Goal: Find specific page/section: Find specific page/section

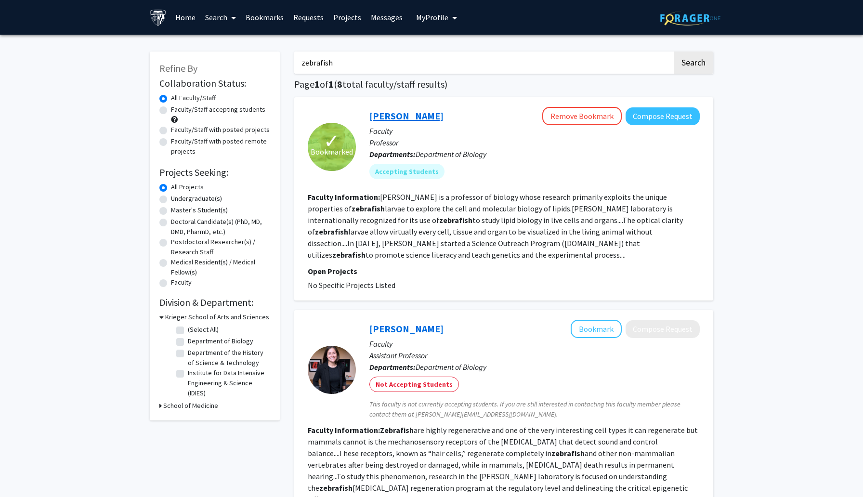
click at [420, 115] on link "[PERSON_NAME]" at bounding box center [406, 116] width 74 height 12
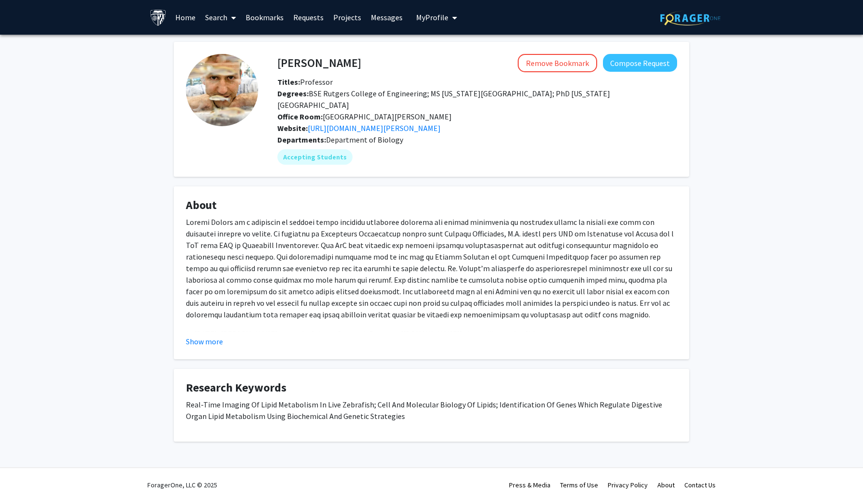
drag, startPoint x: 338, startPoint y: 59, endPoint x: 274, endPoint y: 68, distance: 63.7
click at [274, 68] on div "[PERSON_NAME] Remove Bookmark Compose Request" at bounding box center [477, 63] width 414 height 18
drag, startPoint x: 291, startPoint y: 56, endPoint x: 364, endPoint y: 56, distance: 72.7
click at [364, 56] on div "[PERSON_NAME] Remove Bookmark Compose Request" at bounding box center [477, 63] width 414 height 18
click at [364, 56] on div "Remove Bookmark Compose Request" at bounding box center [519, 63] width 316 height 18
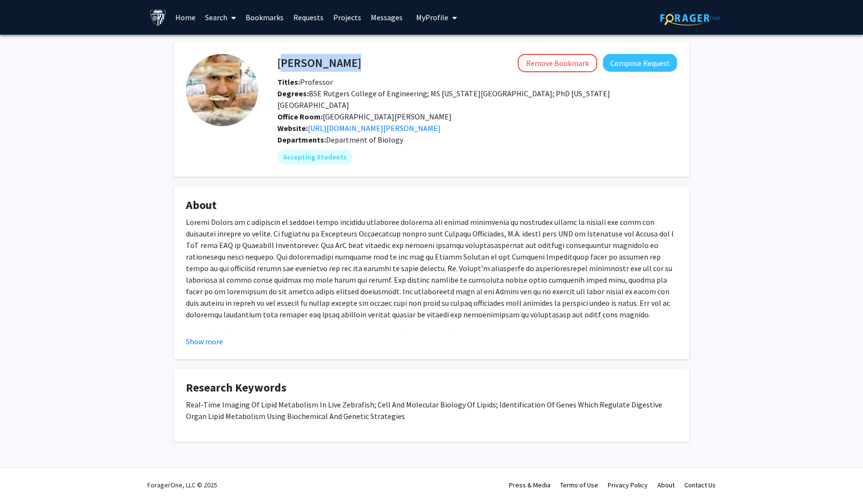
drag, startPoint x: 352, startPoint y: 57, endPoint x: 279, endPoint y: 61, distance: 73.3
click at [279, 61] on div "[PERSON_NAME] Remove Bookmark Compose Request" at bounding box center [477, 63] width 414 height 18
copy h4 "[PERSON_NAME]"
